Goal: Task Accomplishment & Management: Use online tool/utility

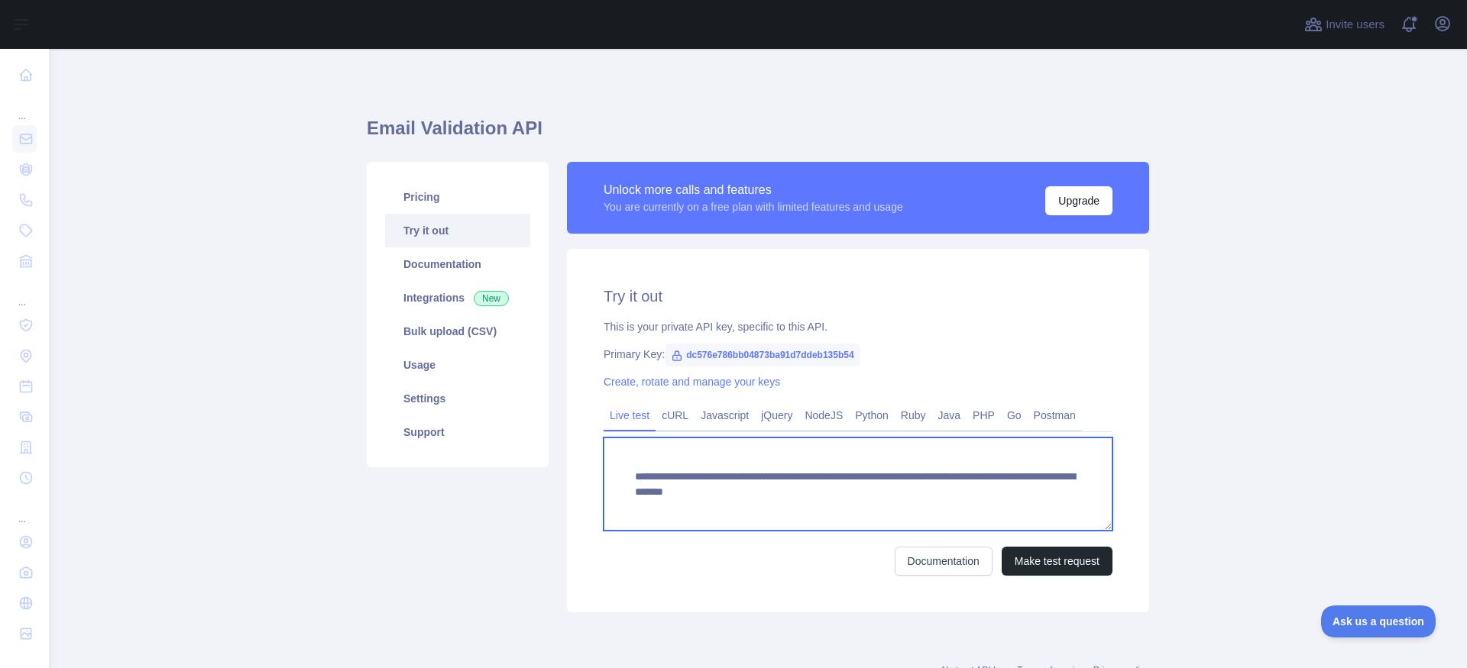
drag, startPoint x: 662, startPoint y: 505, endPoint x: 627, endPoint y: 478, distance: 43.6
click at [627, 478] on textarea "**********" at bounding box center [858, 484] width 509 height 93
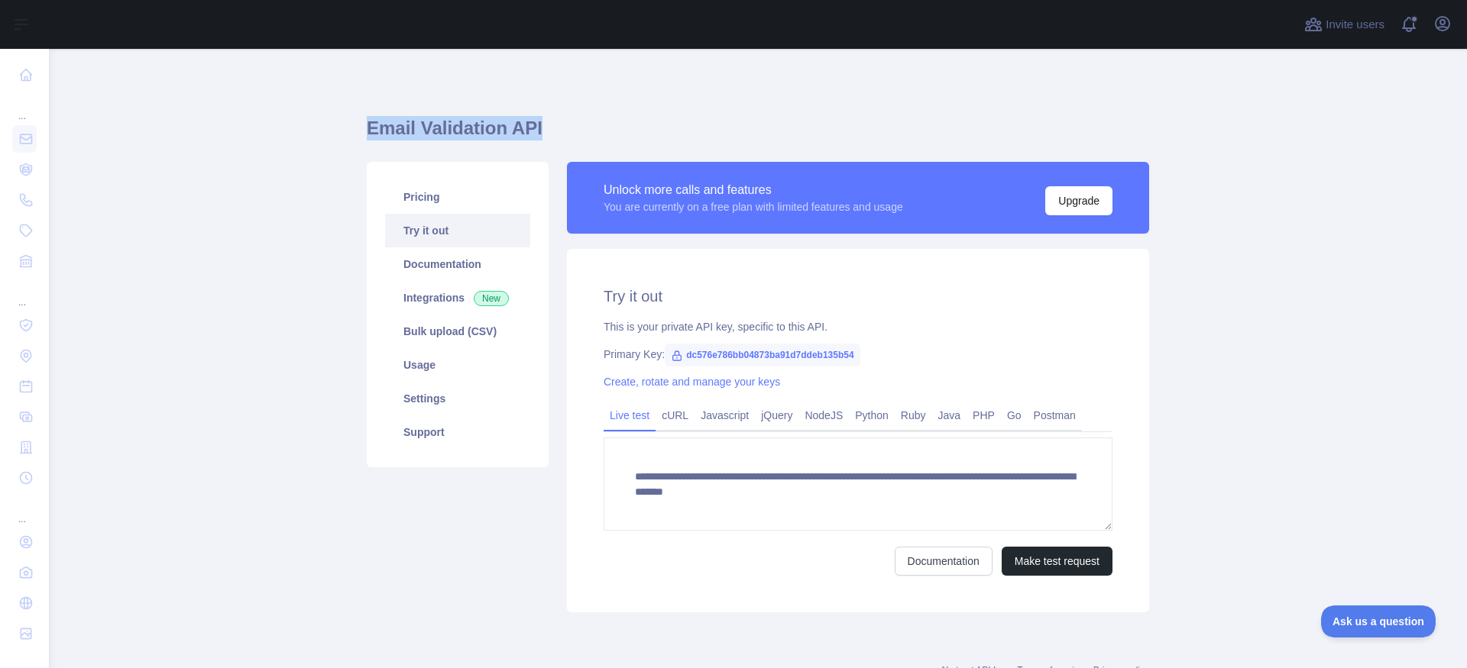
drag, startPoint x: 365, startPoint y: 118, endPoint x: 576, endPoint y: 121, distance: 210.9
click at [576, 121] on h1 "Email Validation API" at bounding box center [758, 134] width 782 height 37
drag, startPoint x: 680, startPoint y: 353, endPoint x: 856, endPoint y: 354, distance: 176.5
click at [856, 354] on div "Primary Key: dc576e786bb04873ba91d7ddeb135b54" at bounding box center [858, 354] width 509 height 15
